Goal: Transaction & Acquisition: Obtain resource

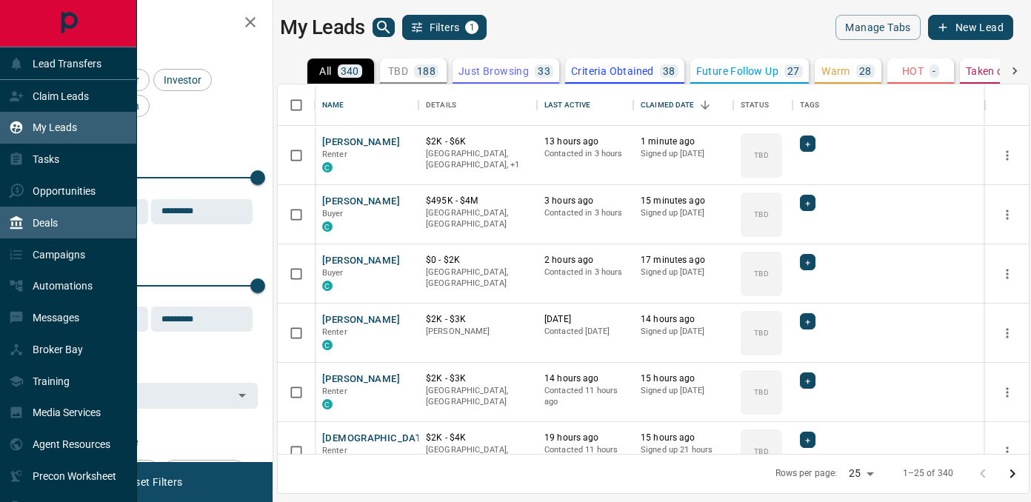
scroll to position [370, 751]
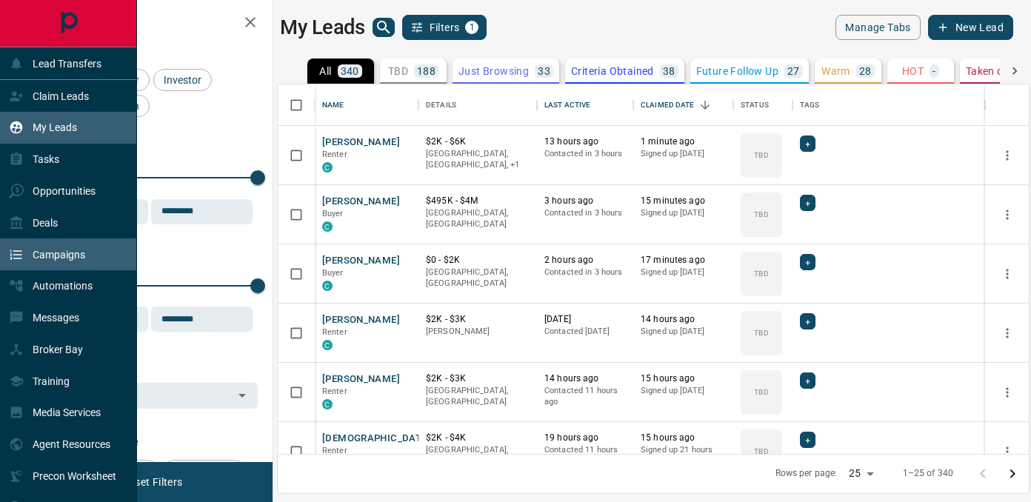
click at [47, 239] on div "Campaigns" at bounding box center [68, 255] width 137 height 32
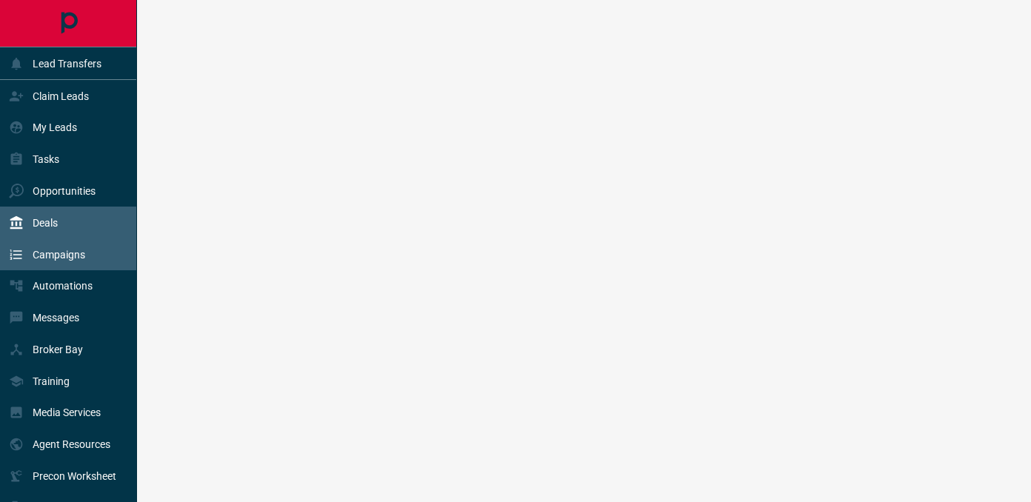
click at [42, 222] on p "Deals" at bounding box center [45, 223] width 25 height 12
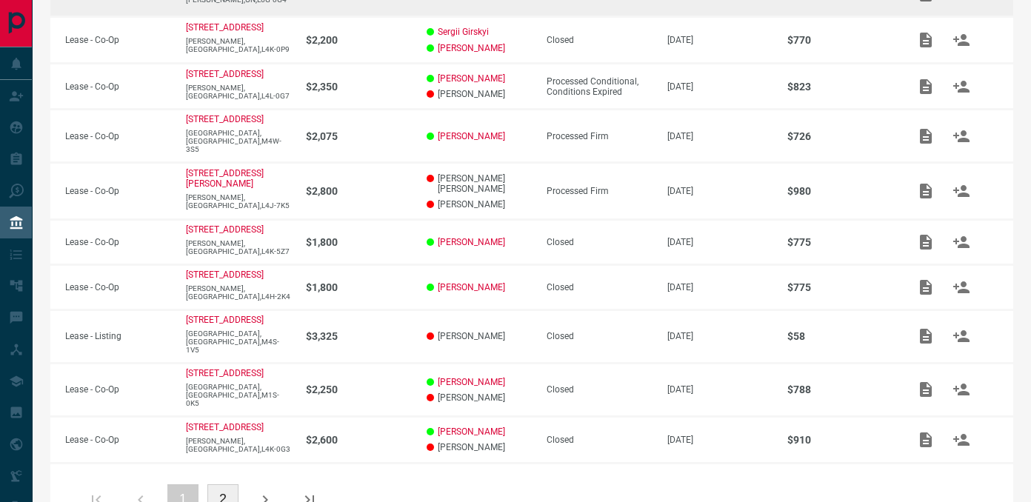
scroll to position [376, 0]
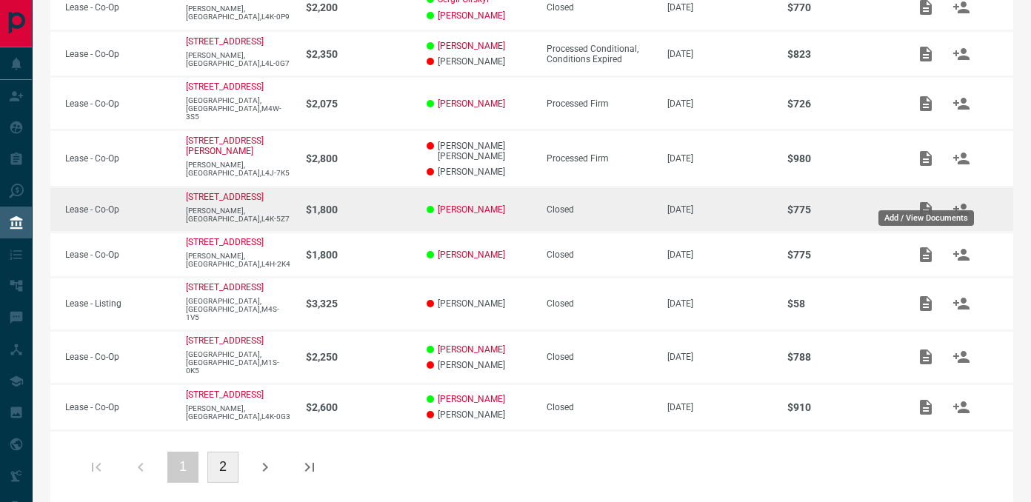
click at [926, 201] on icon "Add / View Documents" at bounding box center [926, 210] width 18 height 18
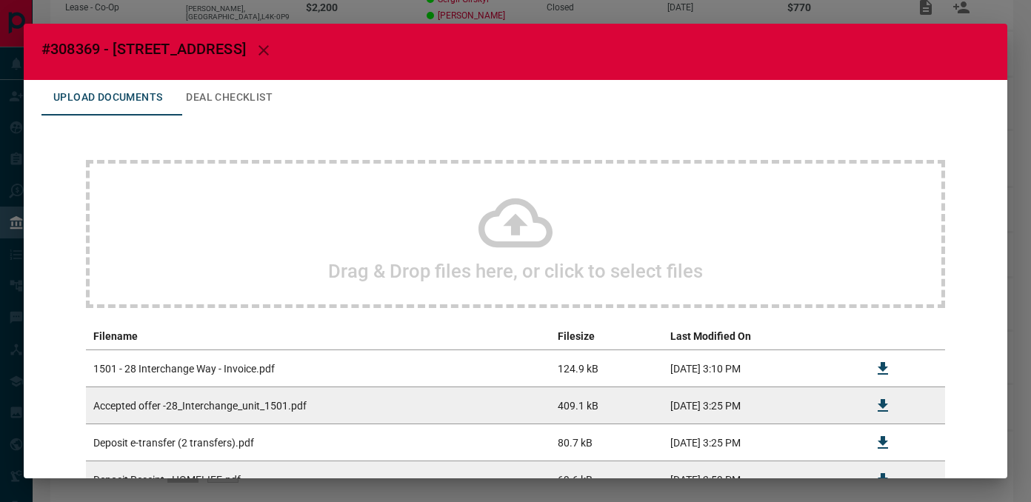
scroll to position [0, 0]
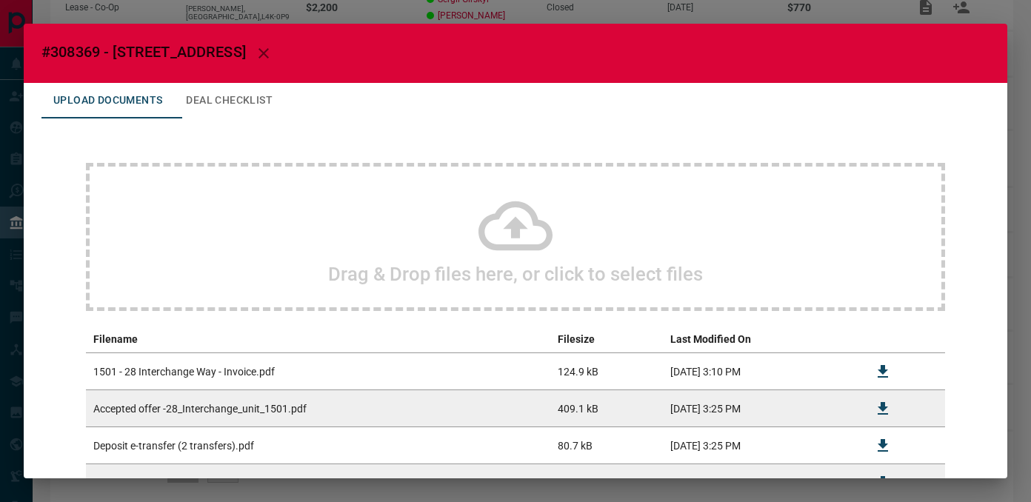
click at [1012, 72] on div "#308369 - 28 Interchange Way,1501 Upload Documents Deal Checklist Drag & Drop f…" at bounding box center [515, 251] width 1031 height 502
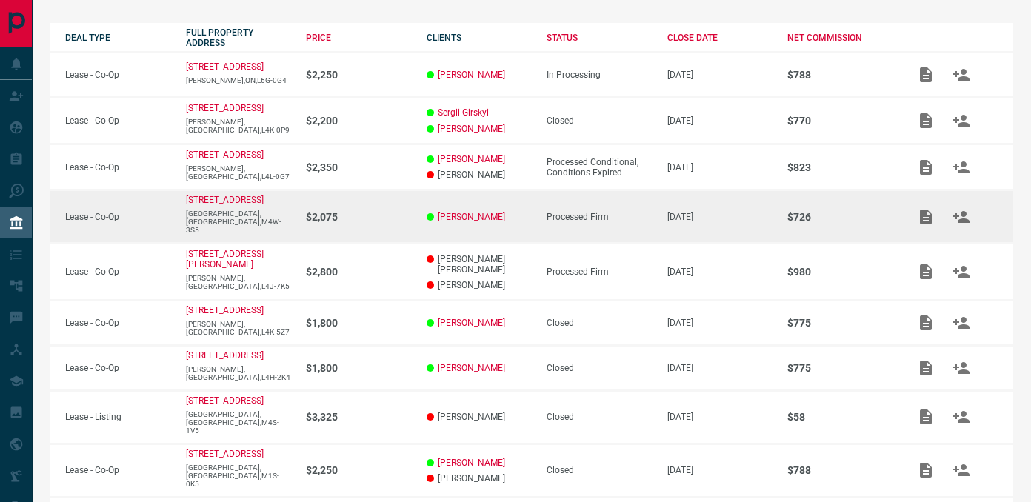
scroll to position [264, 0]
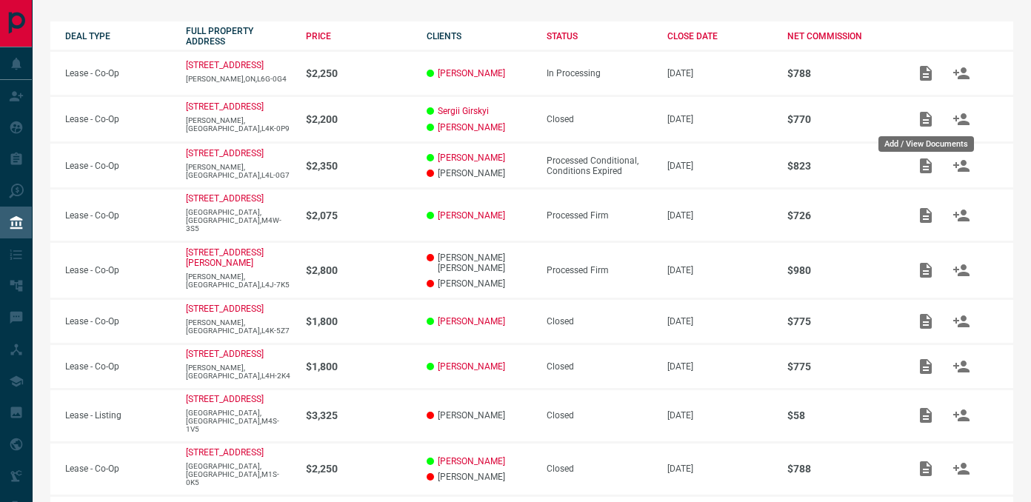
click at [929, 125] on body "Lead Transfers Claim Leads My Leads Tasks Opportunities Deals Campaigns Automat…" at bounding box center [515, 183] width 1031 height 894
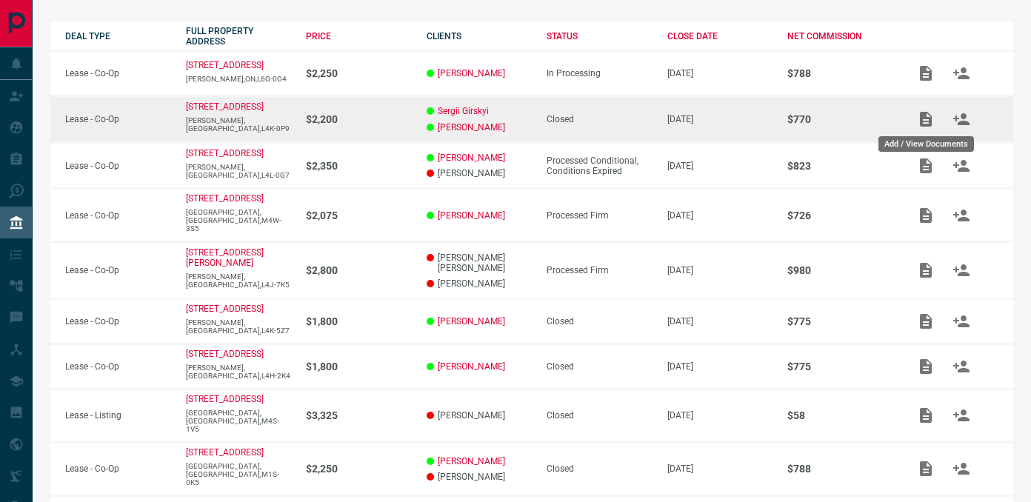
click at [923, 118] on icon "Add / View Documents" at bounding box center [926, 119] width 12 height 15
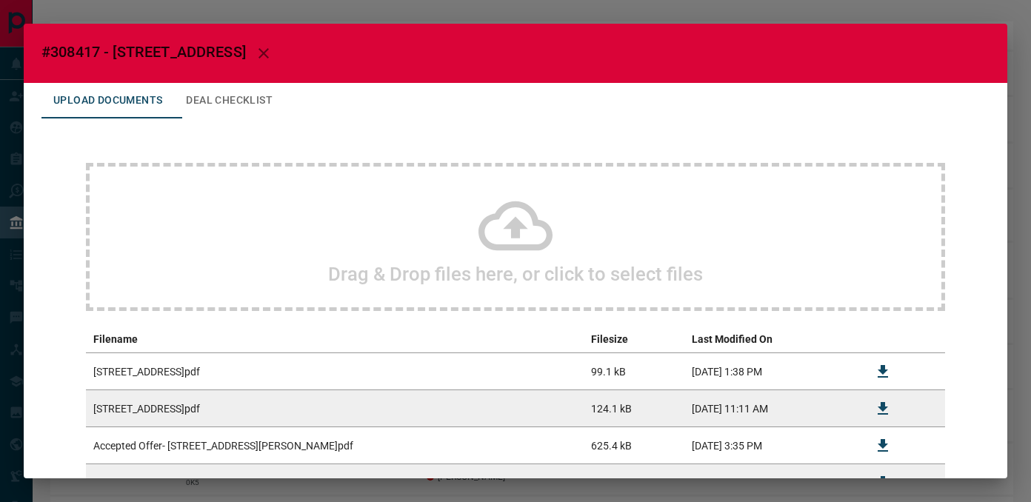
click at [839, 5] on div "#308417 - [STREET_ADDRESS] Upload Documents Deal Checklist Drag & Drop files he…" at bounding box center [515, 251] width 1031 height 502
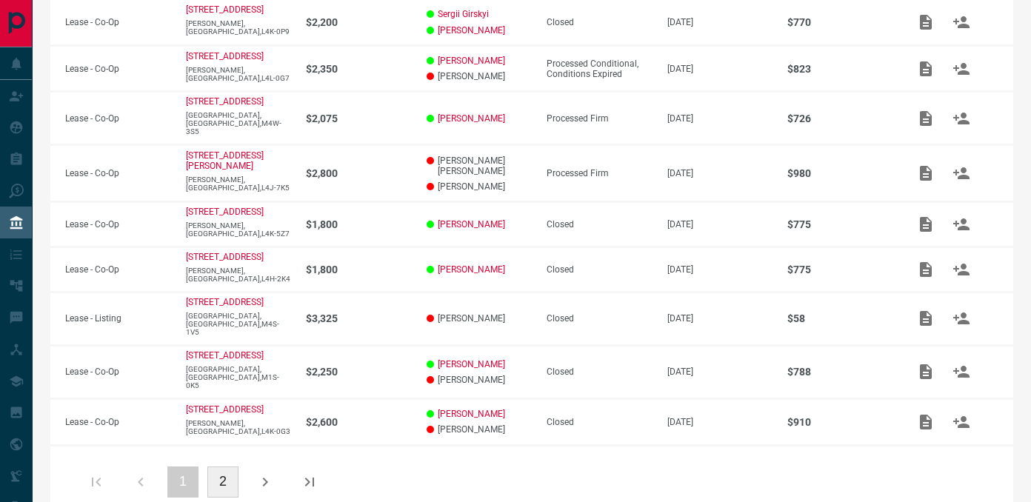
scroll to position [362, 0]
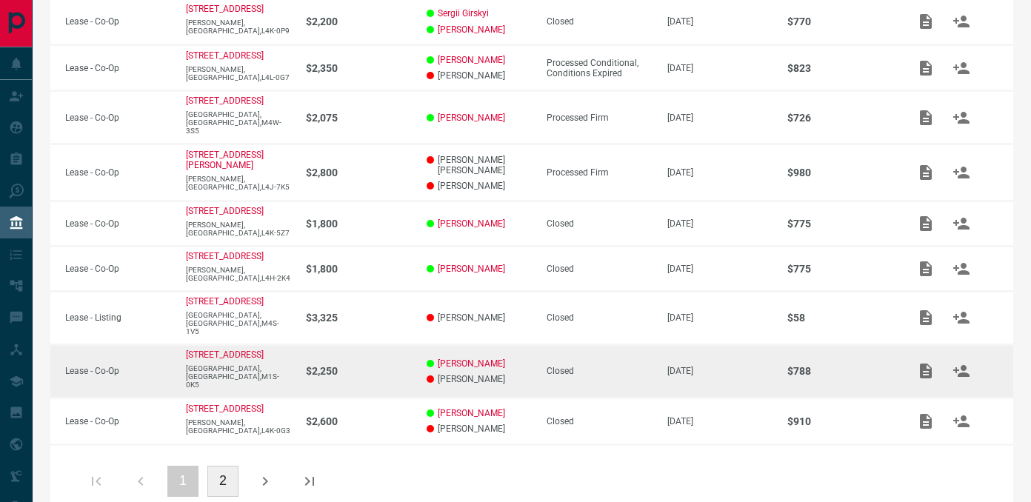
click at [925, 364] on icon "Add / View Documents" at bounding box center [926, 371] width 12 height 15
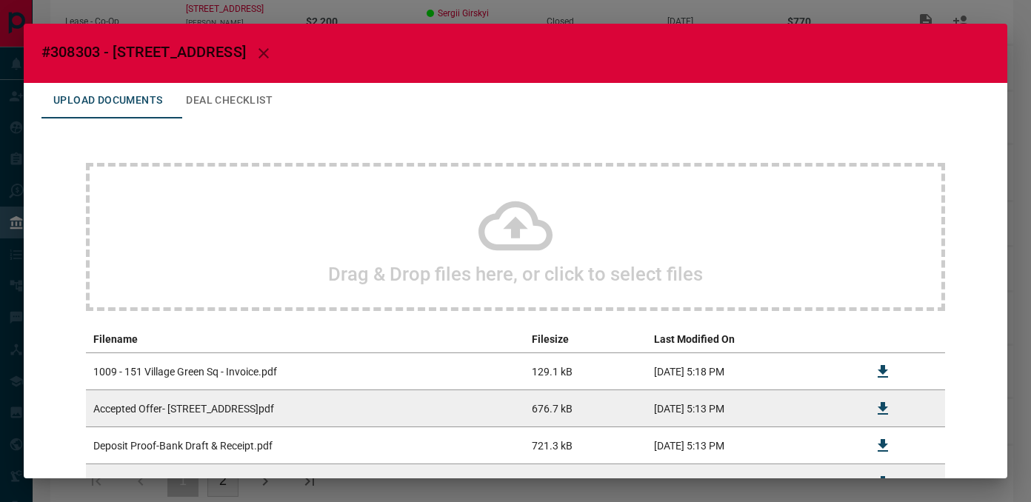
click at [858, 365] on td at bounding box center [883, 371] width 50 height 37
click at [878, 372] on icon "Download" at bounding box center [883, 372] width 18 height 18
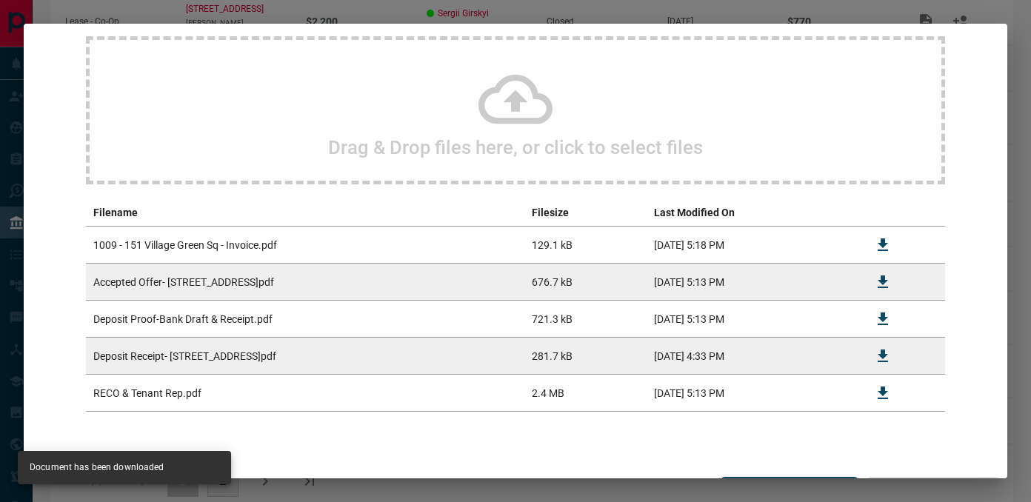
scroll to position [0, 0]
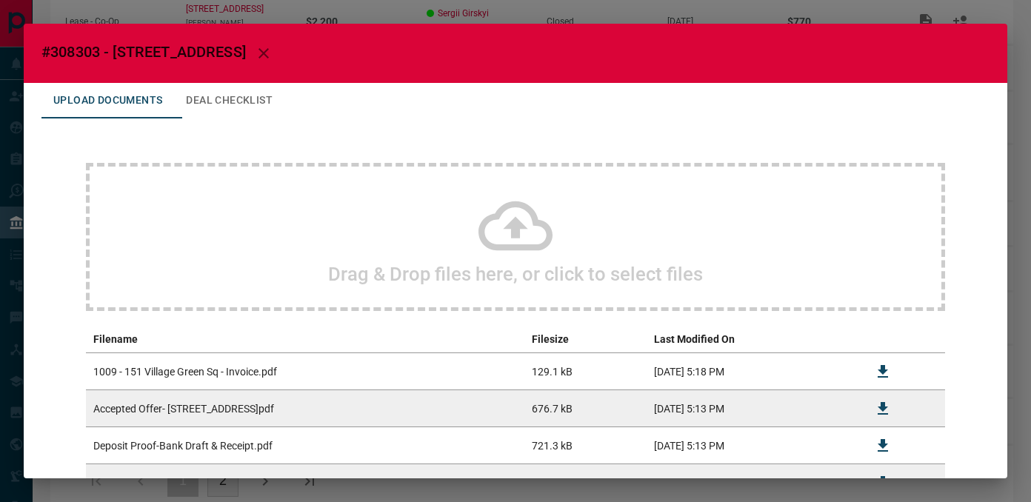
click at [886, 14] on div "#308303 - [STREET_ADDRESS],1009 Upload Documents Deal Checklist Drag & Drop fil…" at bounding box center [515, 251] width 1031 height 502
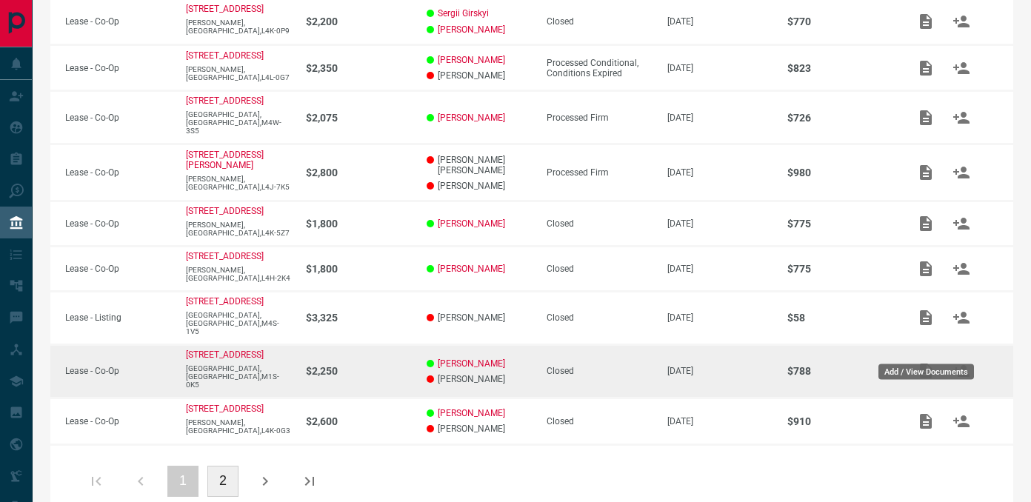
click at [936, 353] on button "Add / View Documents" at bounding box center [926, 371] width 36 height 36
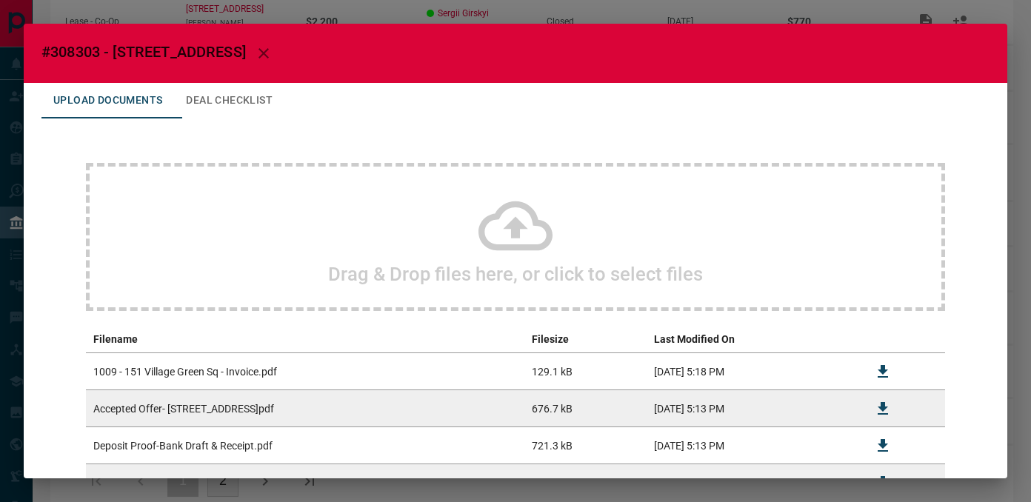
click at [1023, 210] on div "#308303 - [STREET_ADDRESS],1009 Upload Documents Deal Checklist Drag & Drop fil…" at bounding box center [515, 251] width 1031 height 502
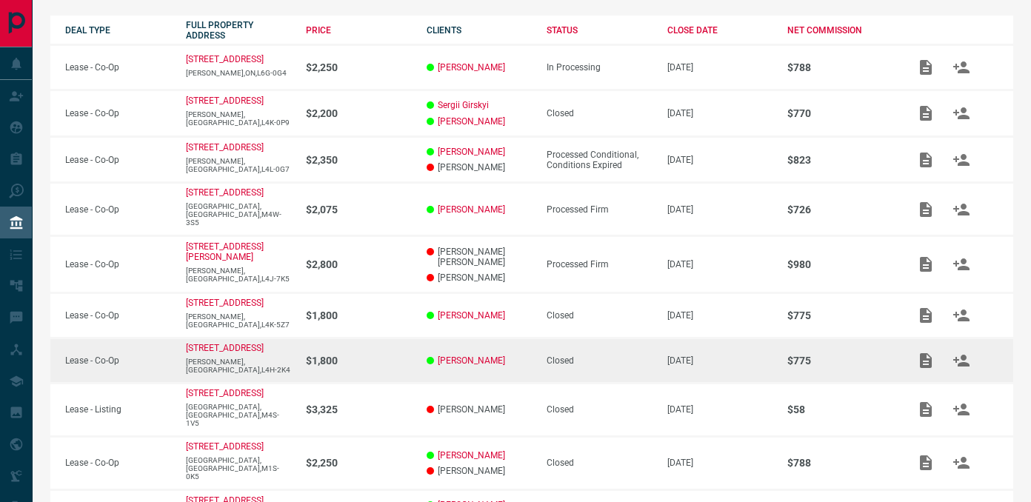
scroll to position [242, 0]
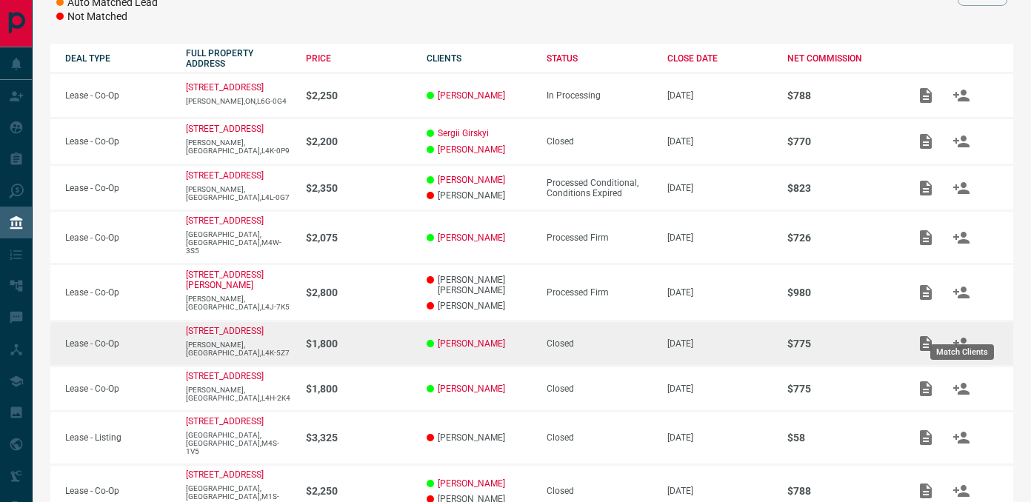
click at [925, 336] on icon "Add / View Documents" at bounding box center [926, 343] width 12 height 15
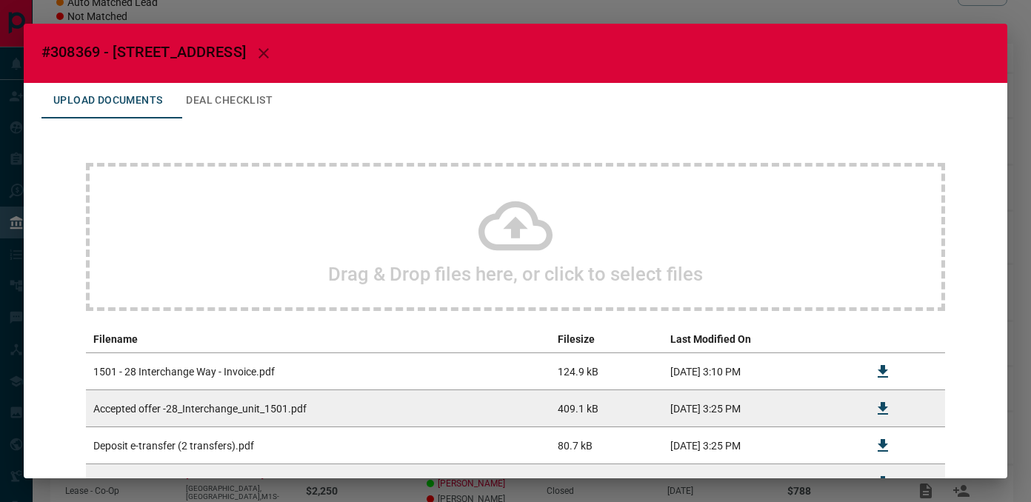
click at [911, 7] on div "#308369 - 28 Interchange Way,1501 Upload Documents Deal Checklist Drag & Drop f…" at bounding box center [515, 251] width 1031 height 502
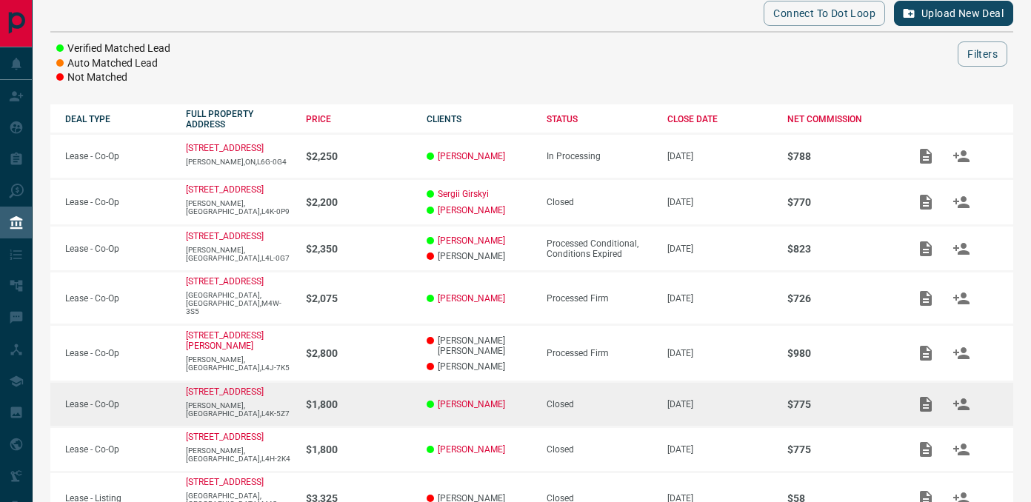
scroll to position [177, 0]
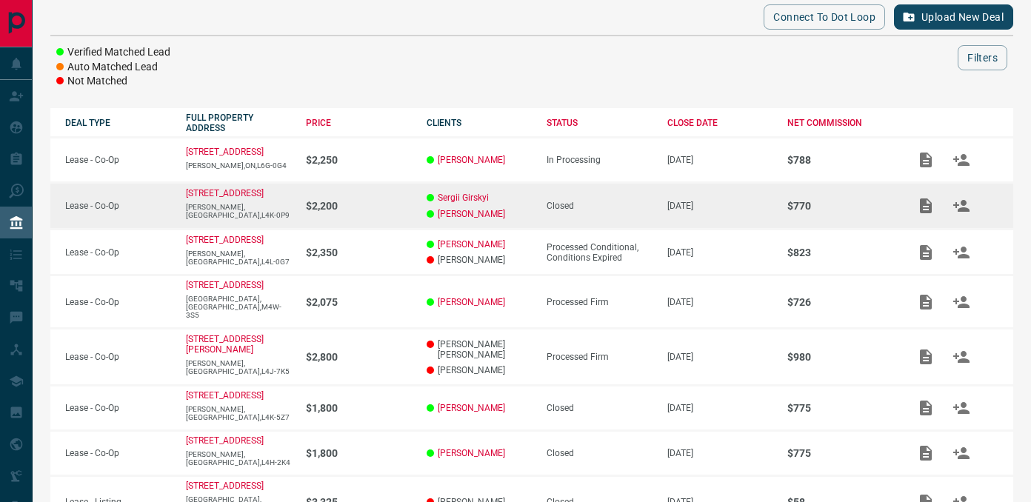
click at [924, 202] on icon "Add / View Documents" at bounding box center [926, 206] width 12 height 15
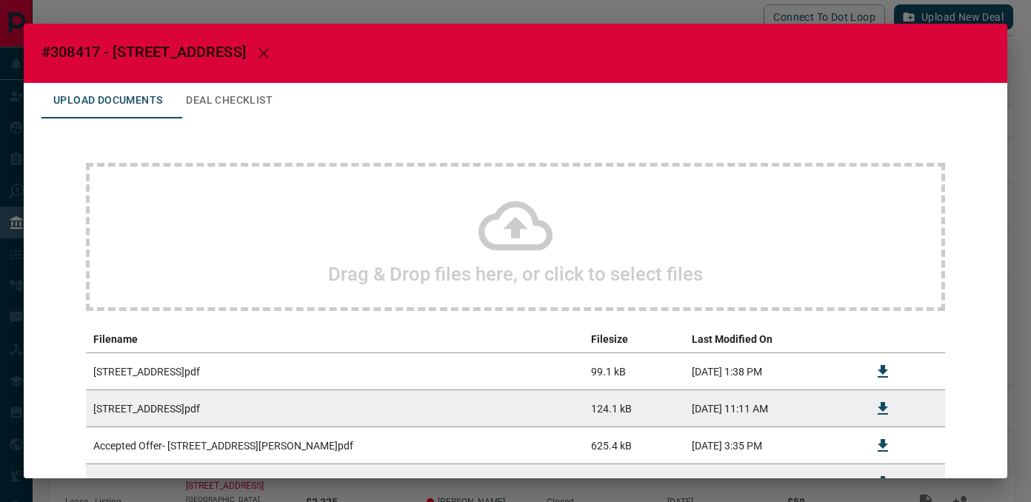
click at [890, 369] on icon "Download" at bounding box center [883, 372] width 18 height 18
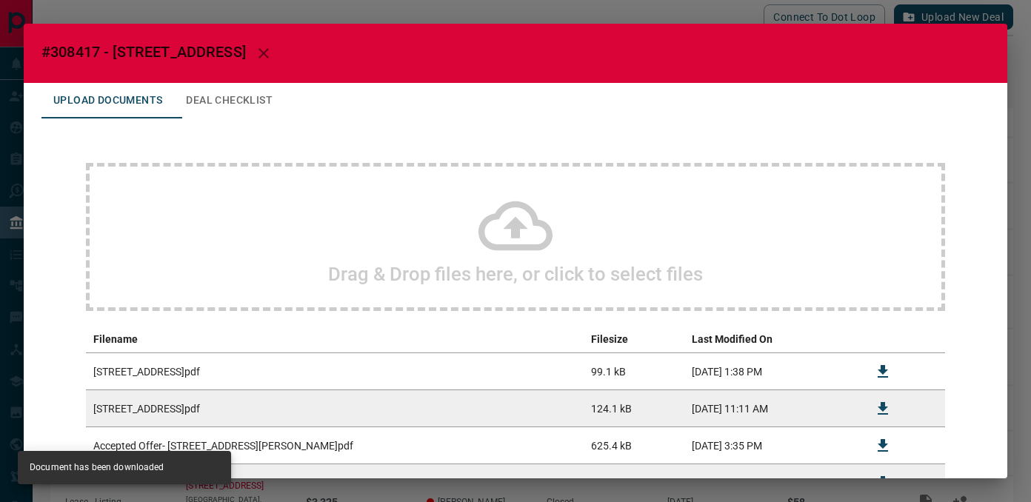
click at [702, 14] on div "#308417 - [STREET_ADDRESS] Upload Documents Deal Checklist Drag & Drop files he…" at bounding box center [515, 251] width 1031 height 502
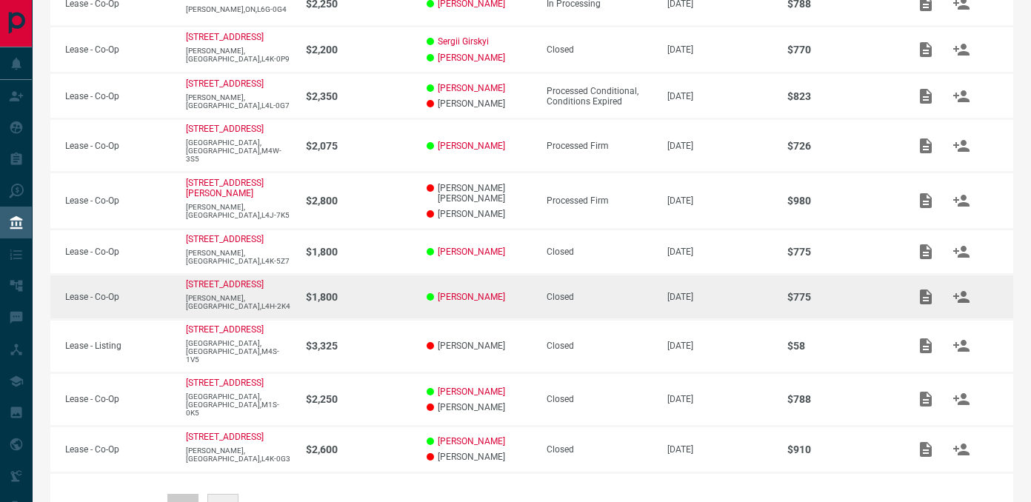
scroll to position [336, 0]
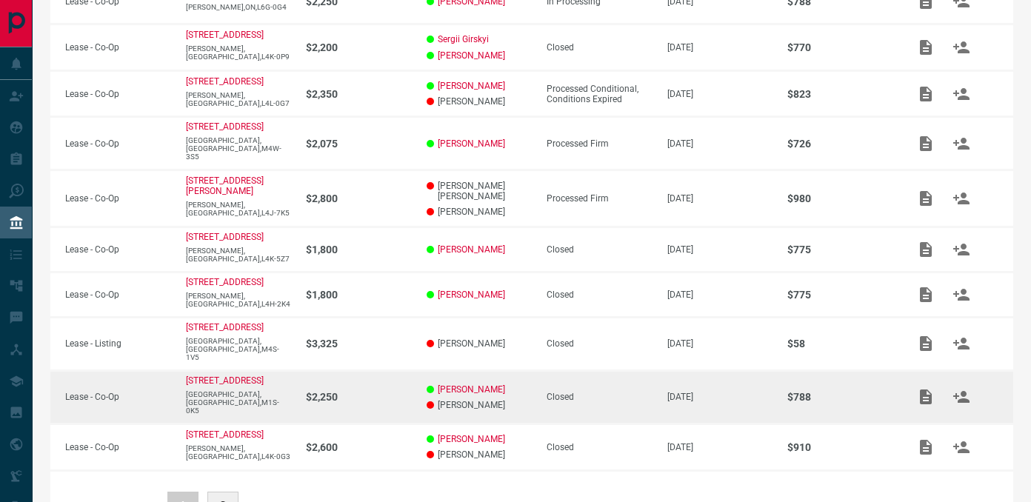
click at [926, 390] on icon "Add / View Documents" at bounding box center [926, 397] width 12 height 15
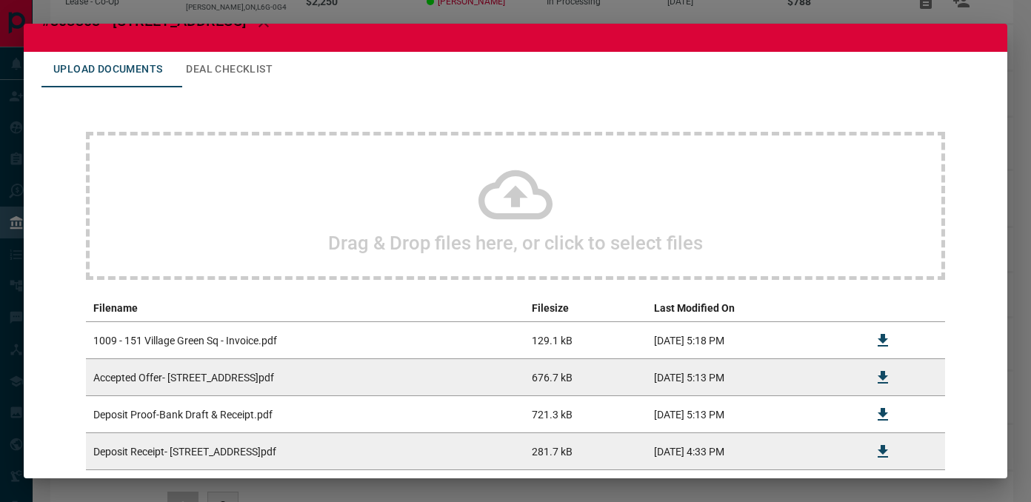
scroll to position [21, 0]
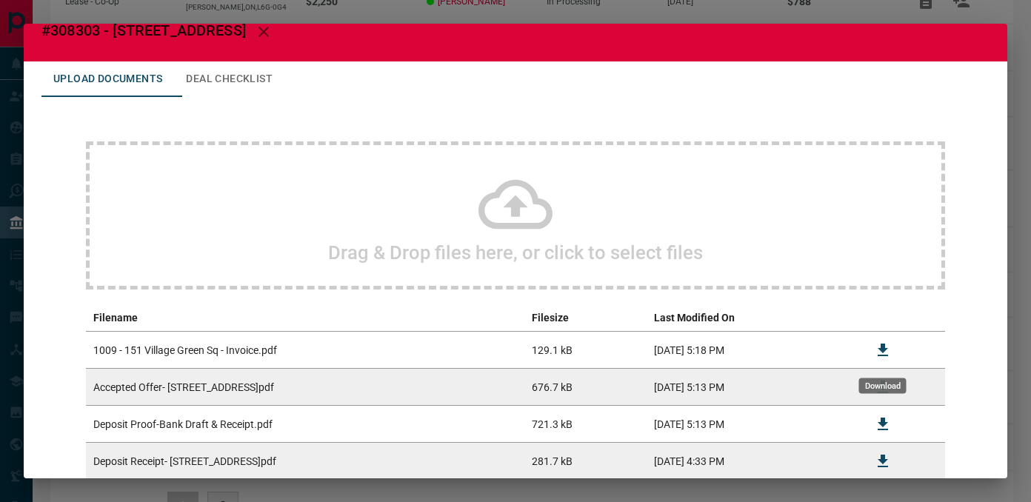
click at [885, 350] on icon "Download" at bounding box center [883, 350] width 10 height 13
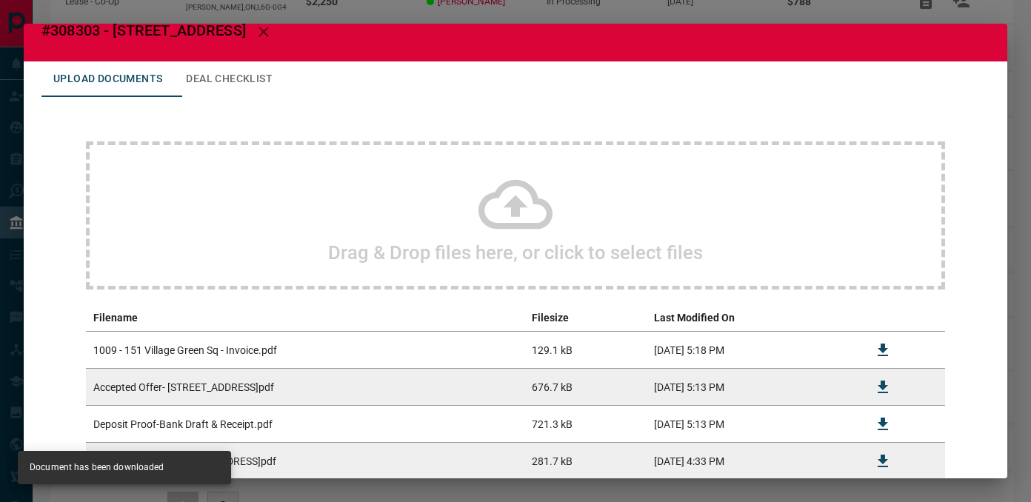
click at [888, 15] on div "#308303 - [STREET_ADDRESS],1009 Upload Documents Deal Checklist Drag & Drop fil…" at bounding box center [515, 251] width 1031 height 502
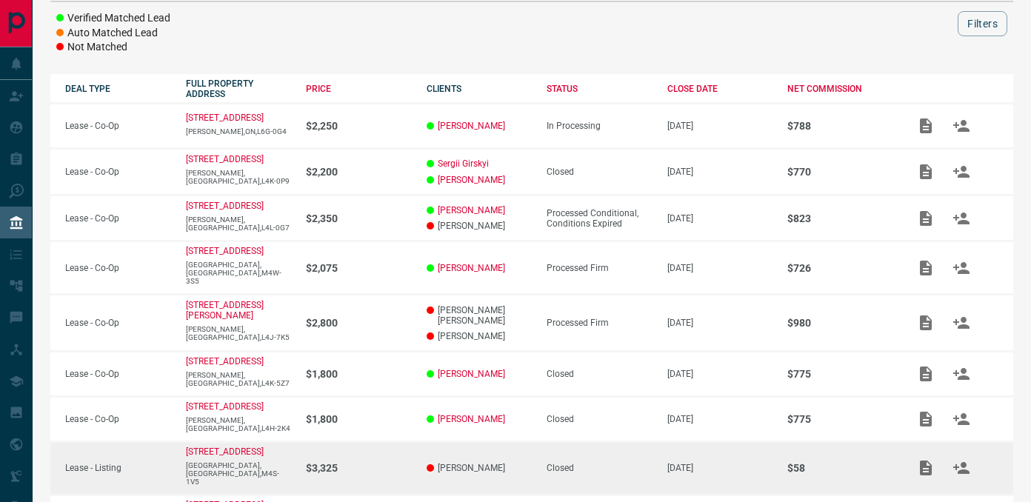
scroll to position [236, 0]
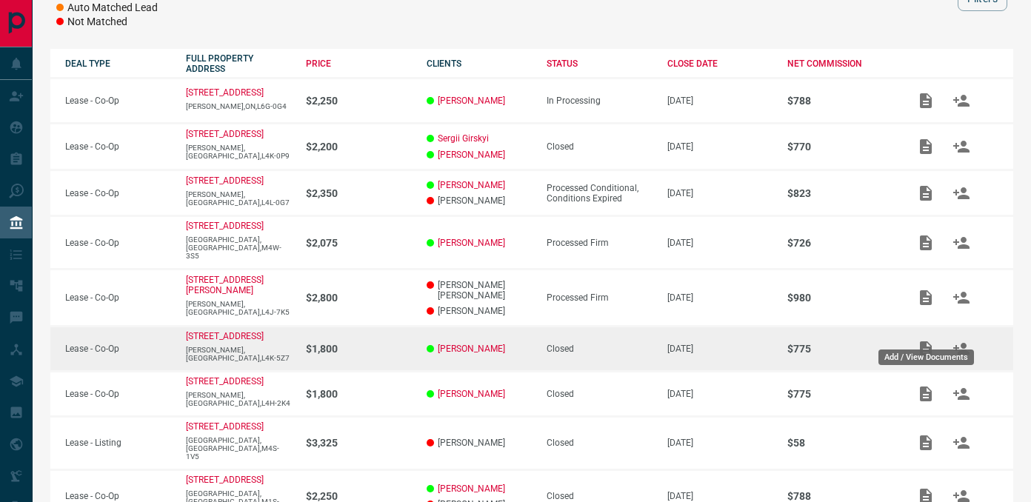
click at [917, 339] on body "Lead Transfers Claim Leads My Leads Tasks Opportunities Deals Campaigns Automat…" at bounding box center [515, 211] width 1031 height 894
click at [922, 342] on icon "Add / View Documents" at bounding box center [926, 349] width 12 height 15
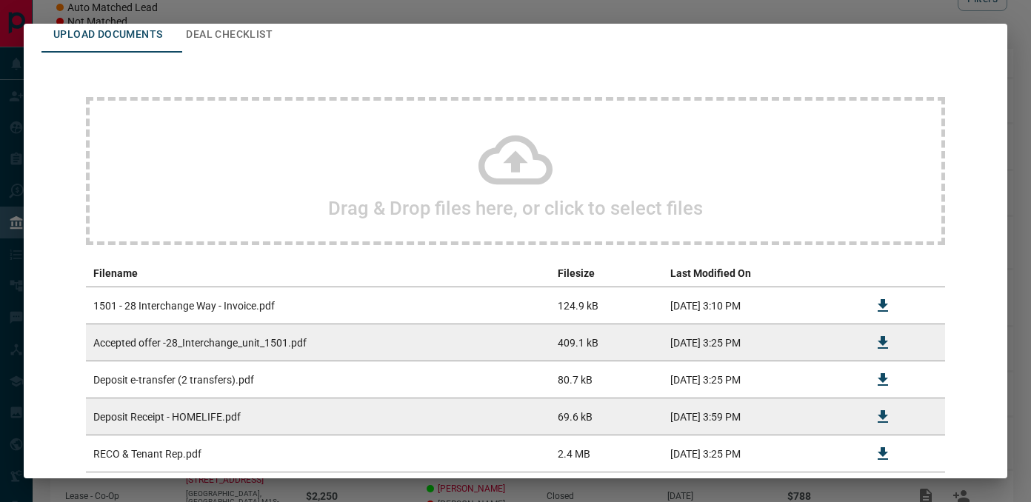
scroll to position [0, 0]
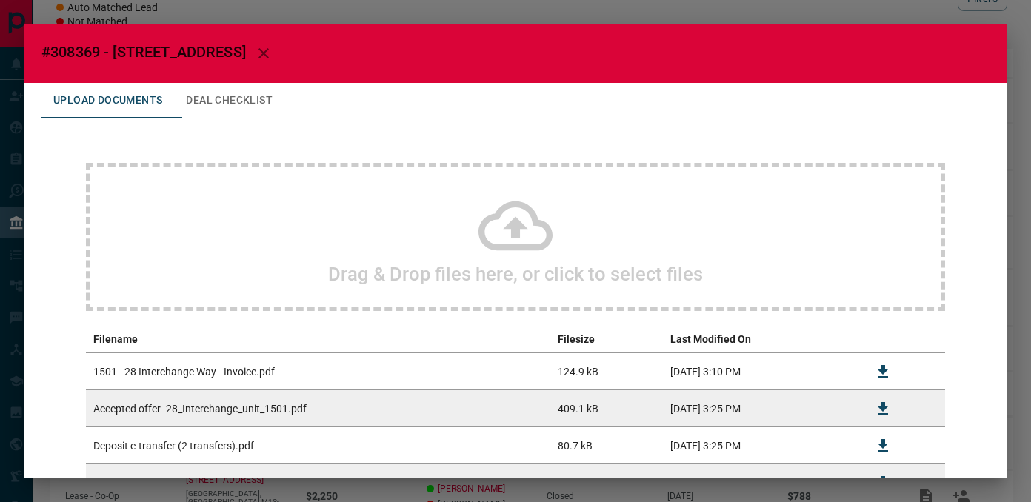
click at [676, 17] on div "#308369 - 28 Interchange Way,1501 Upload Documents Deal Checklist Drag & Drop f…" at bounding box center [515, 251] width 1031 height 502
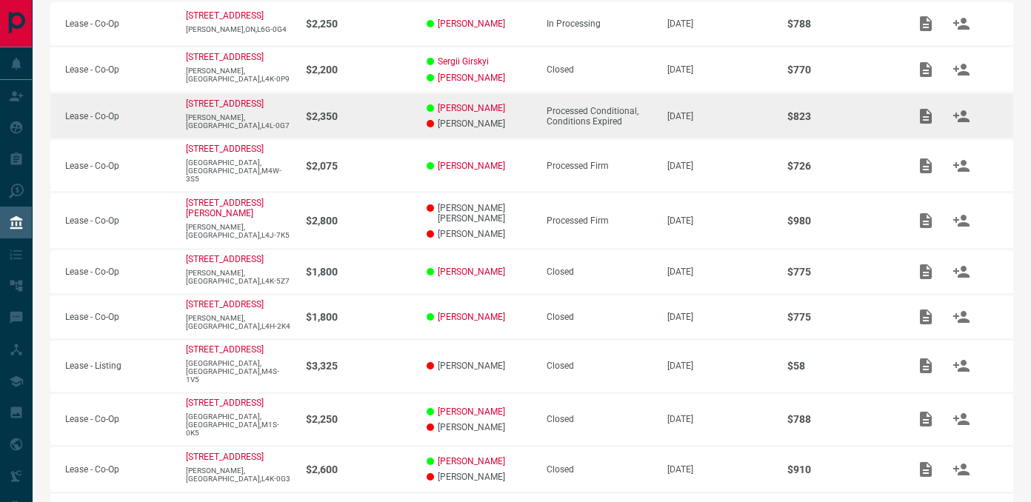
scroll to position [313, 0]
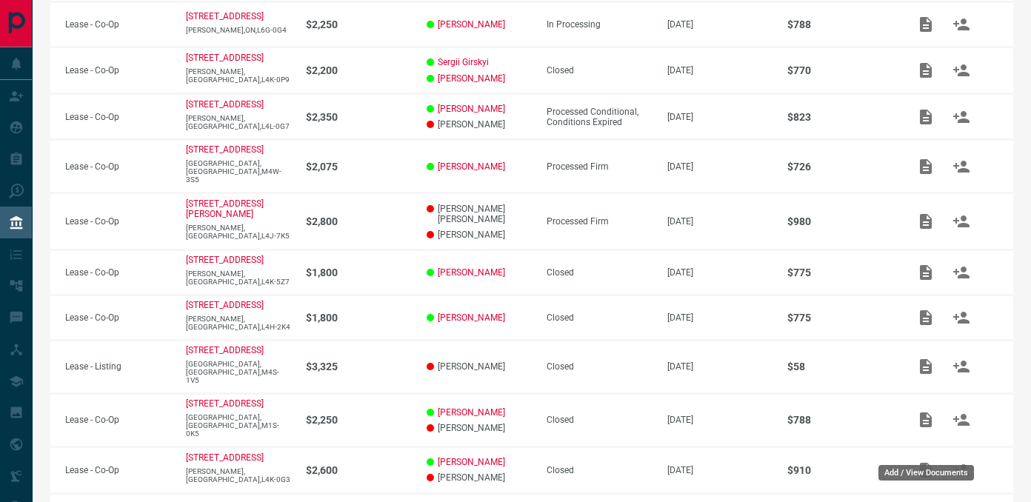
click at [931, 464] on div "Add / View Documents" at bounding box center [926, 468] width 99 height 27
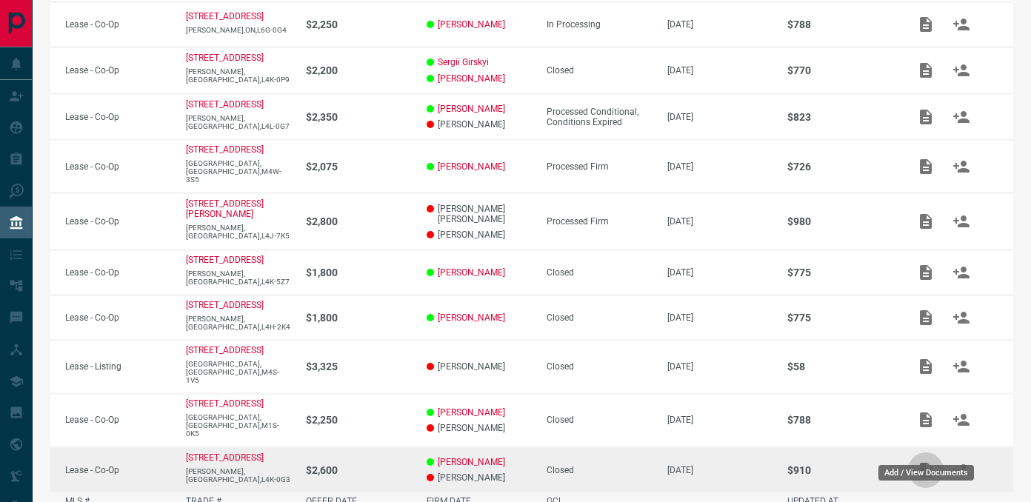
click at [928, 462] on icon "Add / View Documents" at bounding box center [926, 471] width 18 height 18
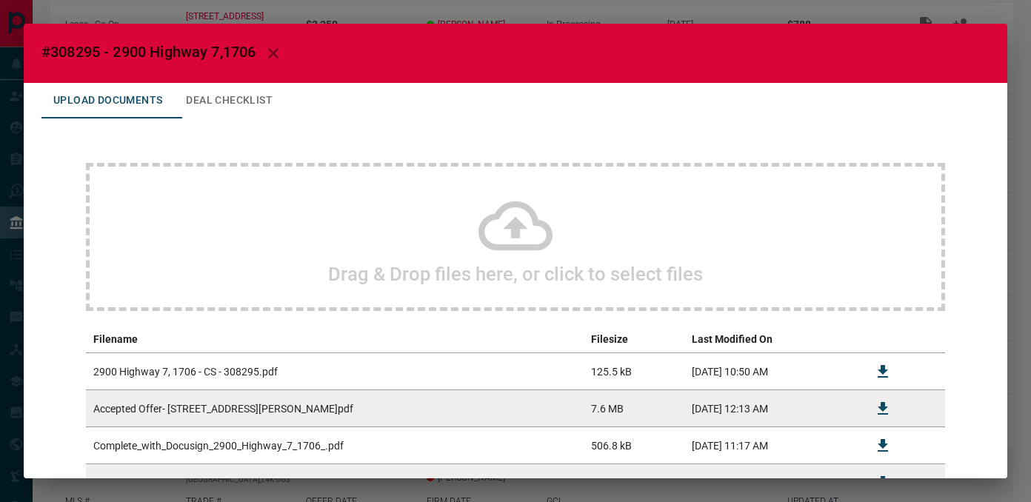
click at [817, 368] on td "[DATE] 10:50 AM" at bounding box center [771, 371] width 173 height 37
click at [879, 367] on icon "Download" at bounding box center [883, 372] width 18 height 18
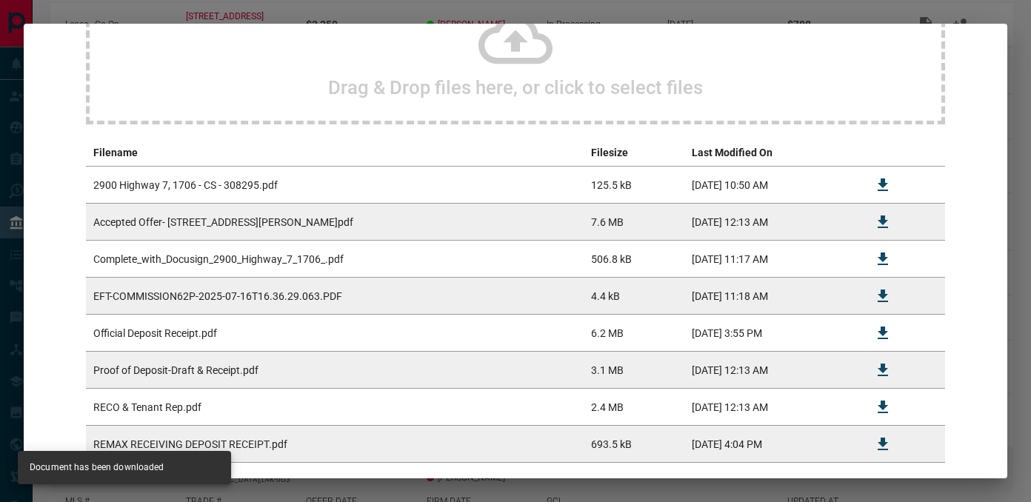
scroll to position [202, 0]
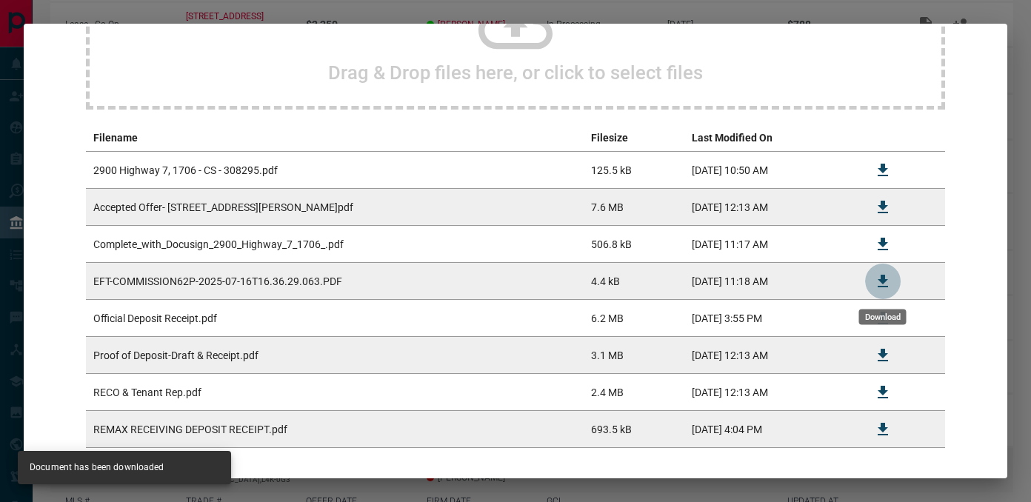
click at [882, 289] on icon "Download" at bounding box center [883, 282] width 18 height 18
click at [1023, 42] on div "#308295 - 2900 Highway 7,1706 Upload Documents Deal Checklist Drag & Drop files…" at bounding box center [515, 251] width 1031 height 502
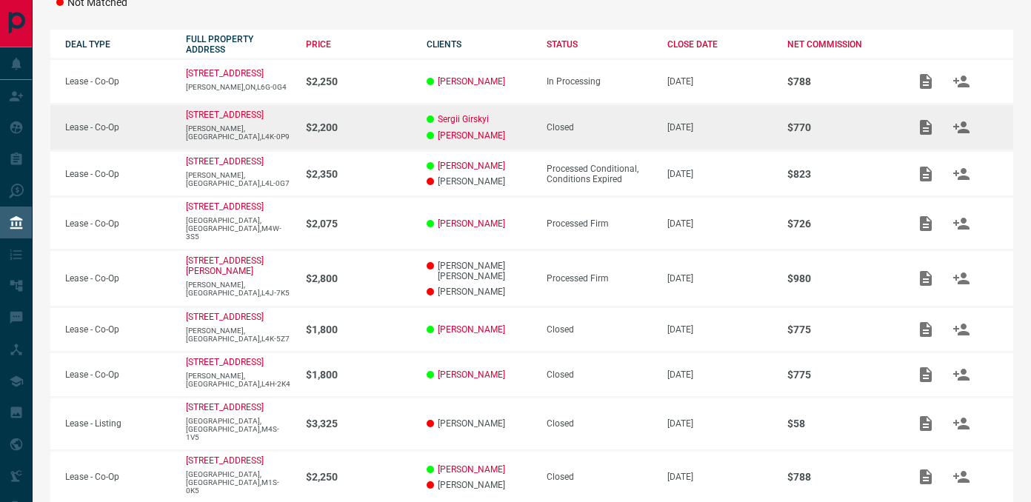
scroll to position [252, 0]
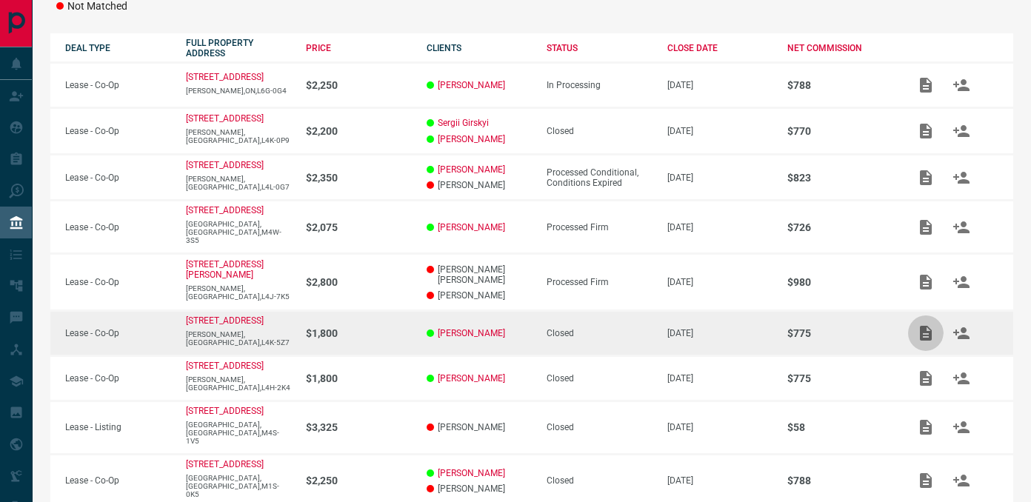
click at [926, 326] on icon "Add / View Documents" at bounding box center [926, 333] width 12 height 15
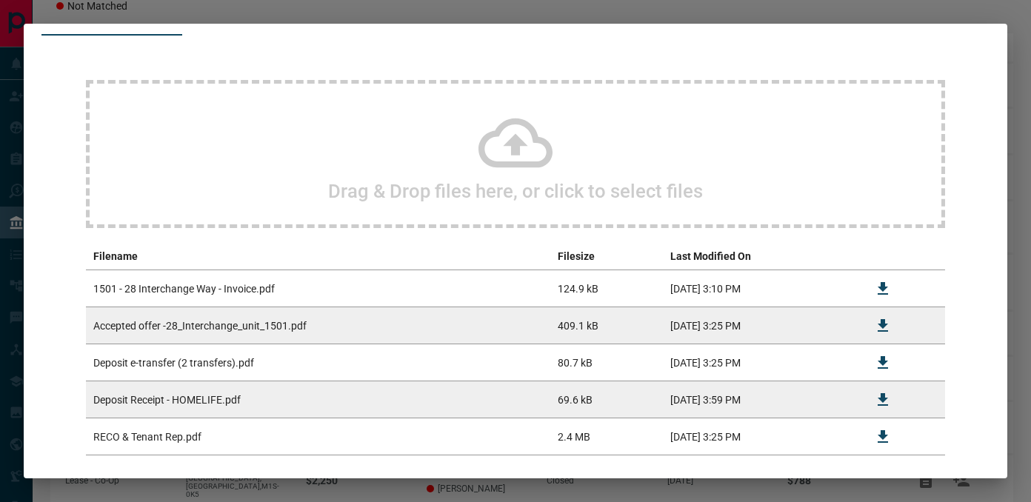
scroll to position [0, 0]
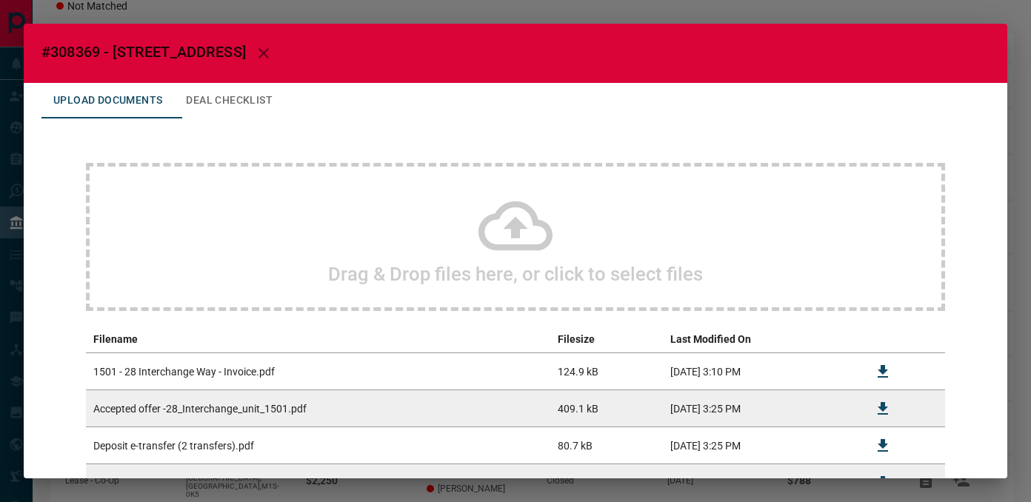
click at [1023, 158] on div "#308369 - 28 Interchange Way,1501 Upload Documents Deal Checklist Drag & Drop f…" at bounding box center [515, 251] width 1031 height 502
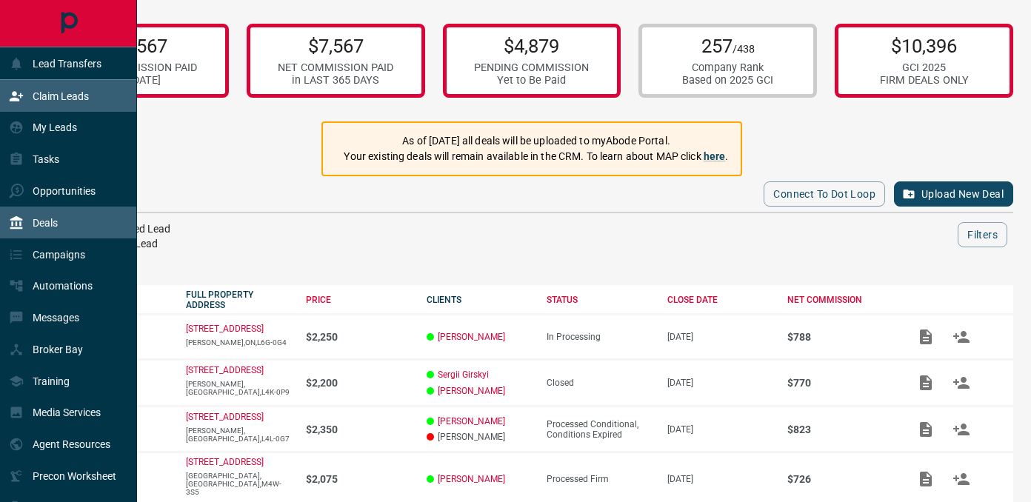
click at [21, 89] on icon at bounding box center [16, 96] width 15 height 15
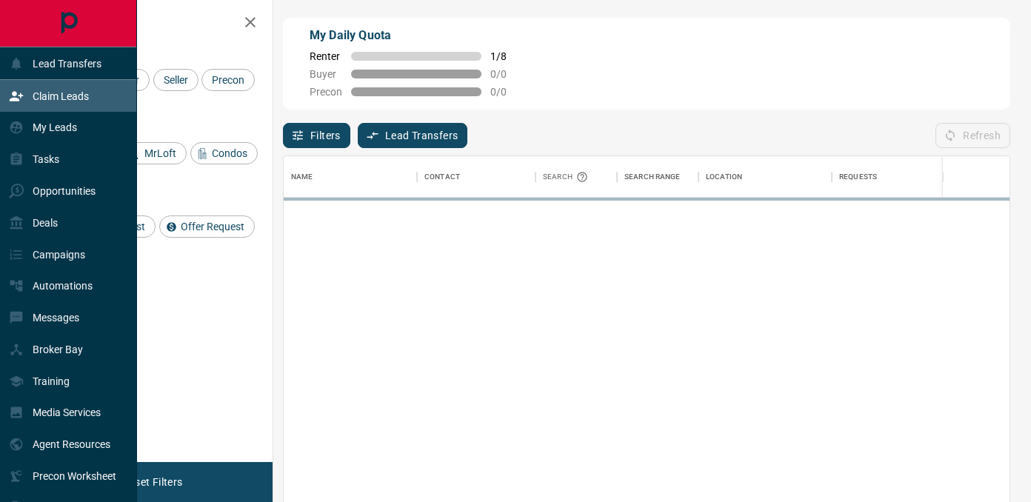
scroll to position [378, 726]
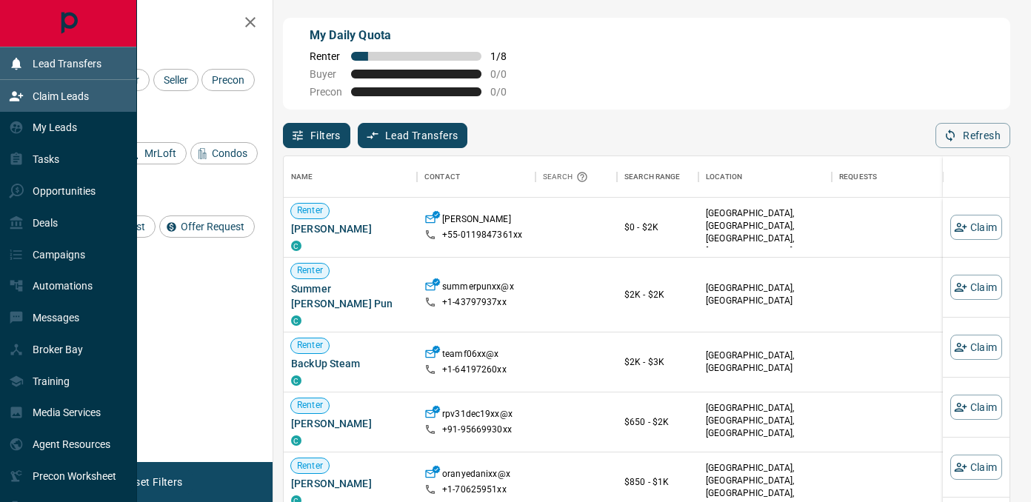
click at [84, 58] on p "Lead Transfers" at bounding box center [67, 64] width 69 height 12
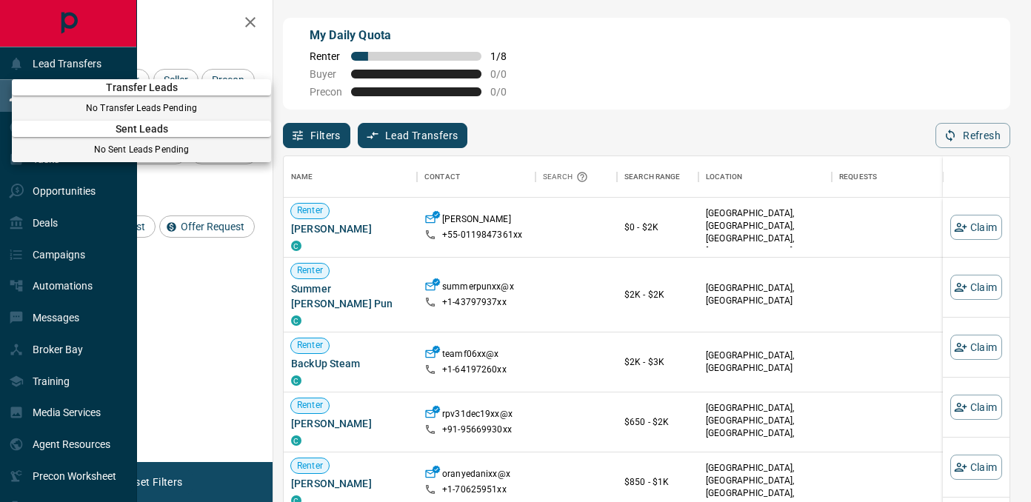
click at [446, 132] on div at bounding box center [515, 251] width 1031 height 502
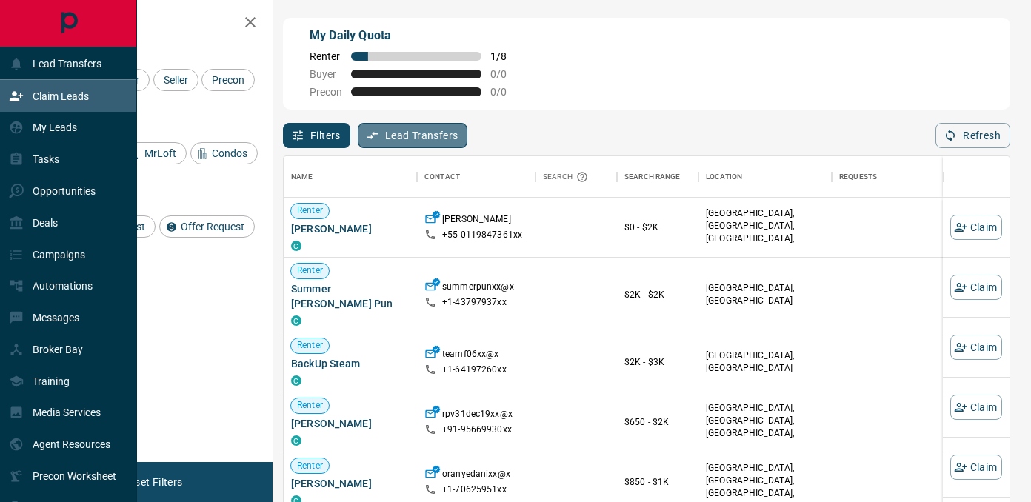
click at [416, 132] on button "Lead Transfers" at bounding box center [413, 135] width 110 height 25
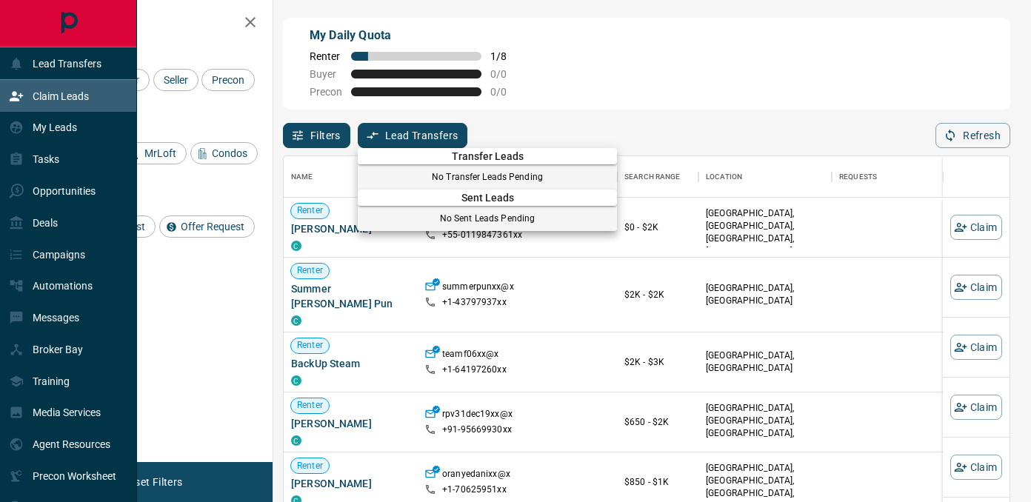
click at [67, 124] on div at bounding box center [515, 251] width 1031 height 502
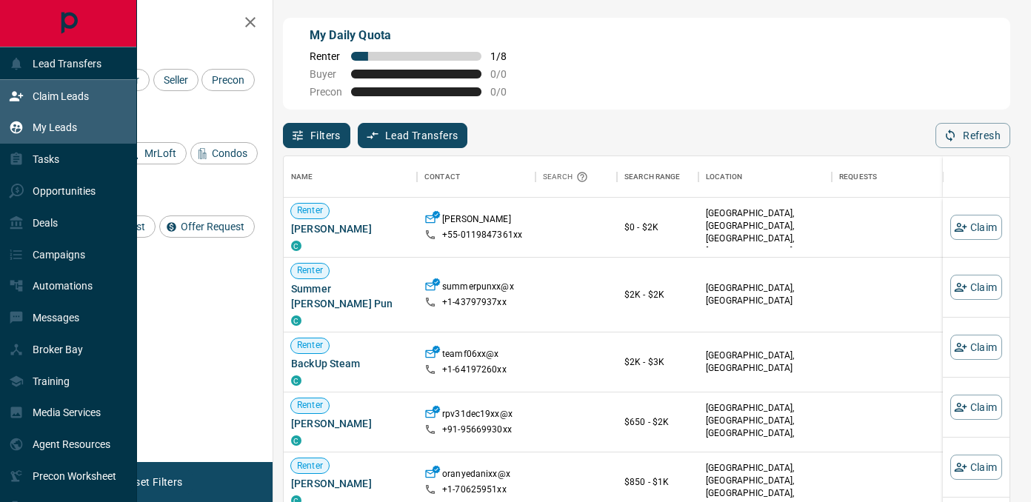
click at [56, 127] on p "My Leads" at bounding box center [55, 128] width 44 height 12
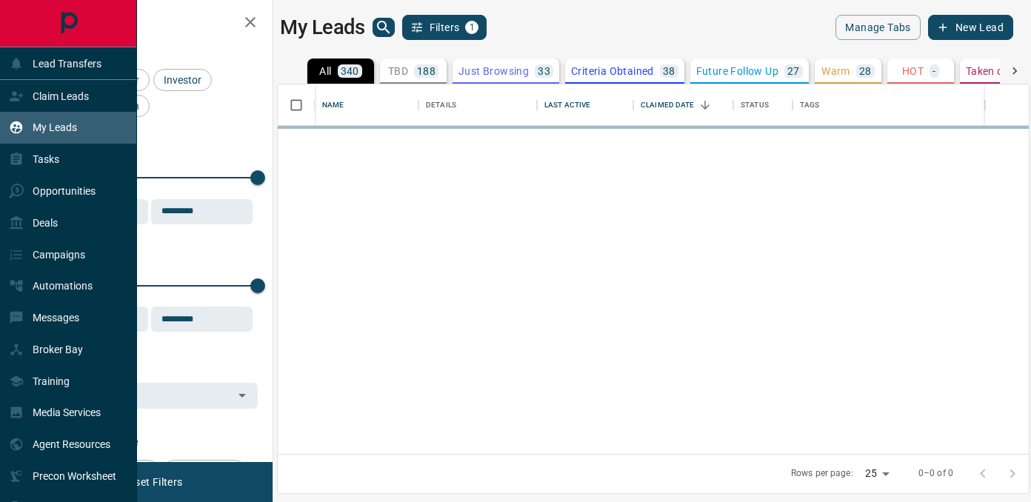
scroll to position [370, 751]
